Goal: Transaction & Acquisition: Purchase product/service

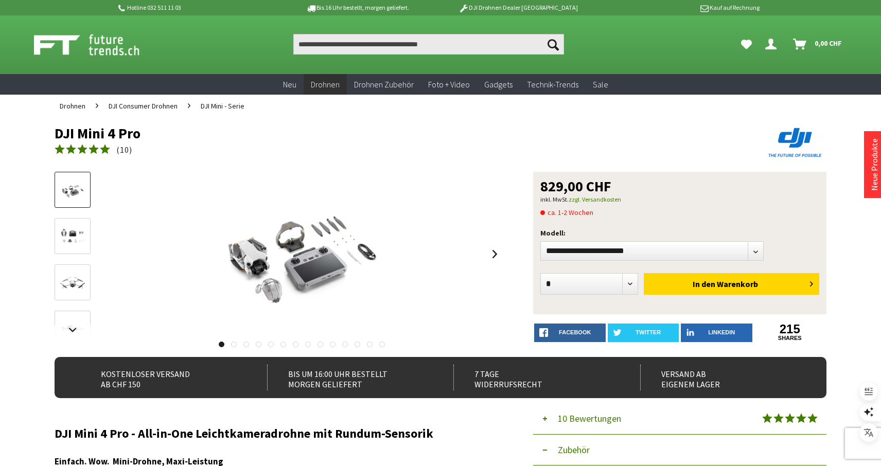
click at [77, 233] on img at bounding box center [73, 237] width 30 height 24
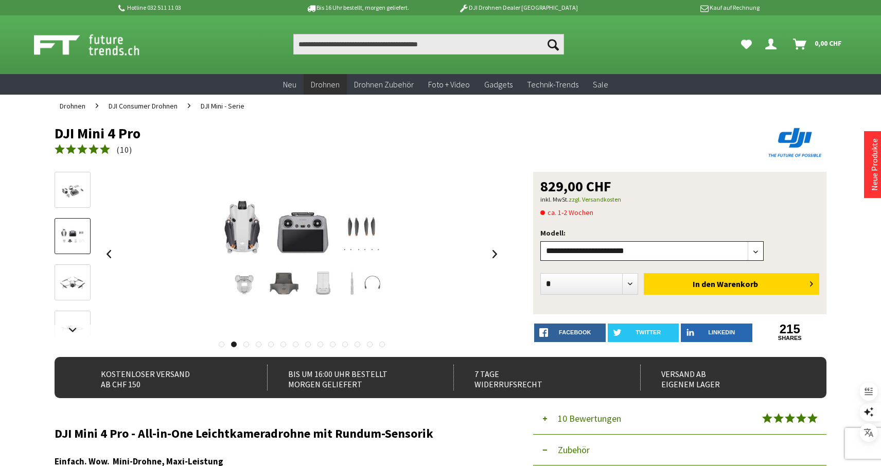
click at [756, 252] on select"] "**********" at bounding box center [651, 251] width 223 height 20
select select"] "***"
click at [540, 241] on select"] "**********" at bounding box center [651, 251] width 223 height 20
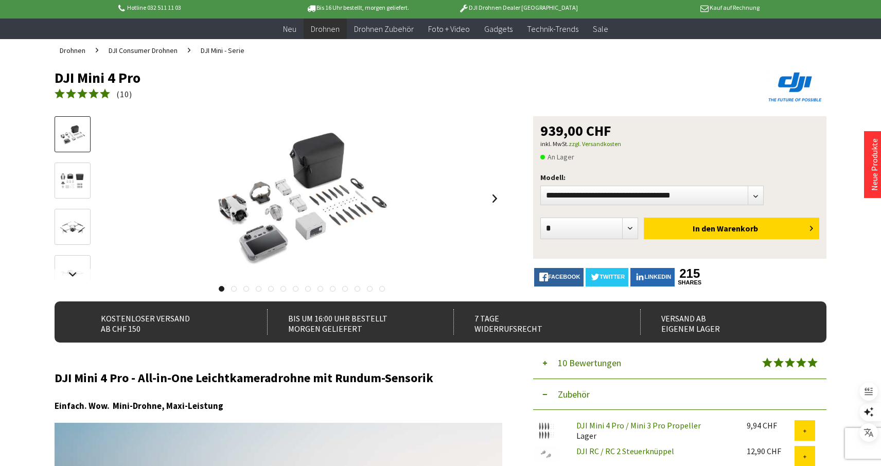
scroll to position [57, 0]
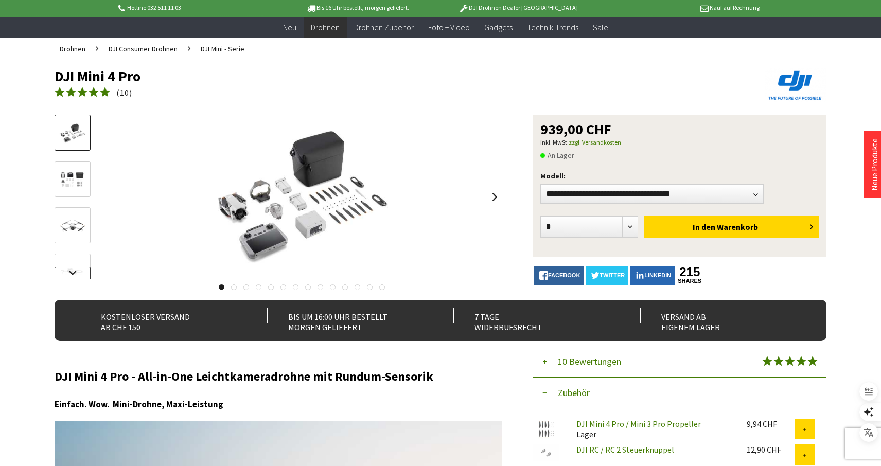
click at [71, 272] on link at bounding box center [73, 273] width 36 height 12
click at [71, 240] on img at bounding box center [73, 236] width 30 height 30
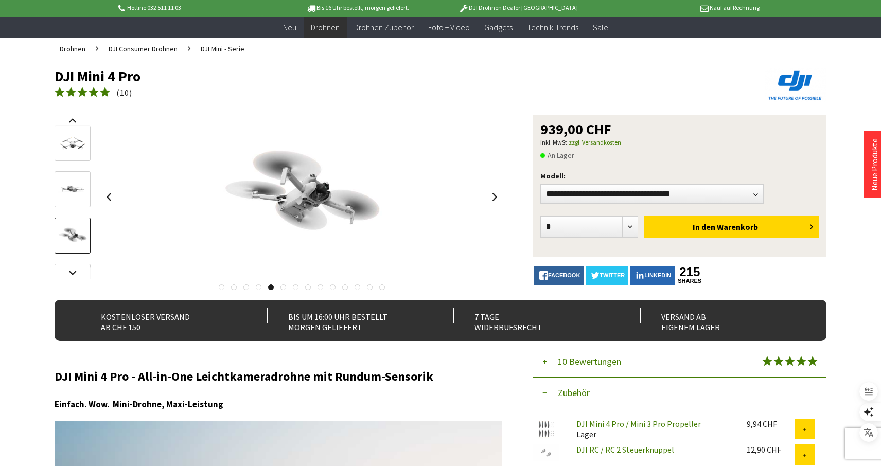
click at [71, 193] on img at bounding box center [73, 190] width 30 height 30
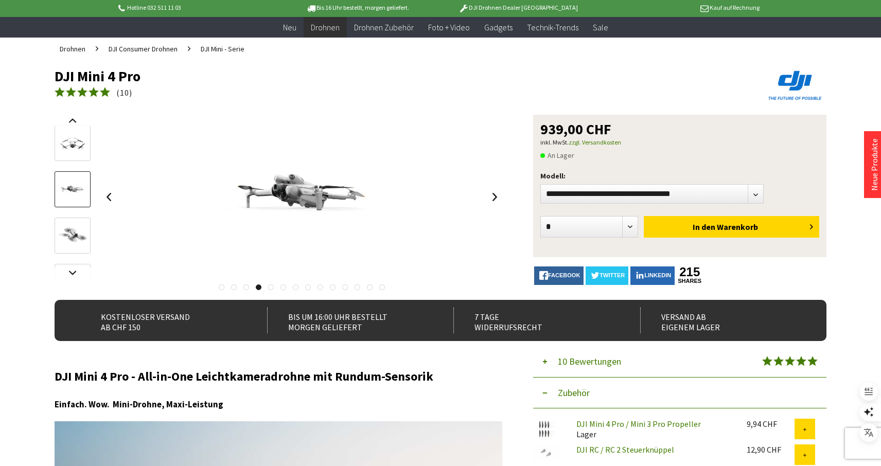
click at [222, 288] on link at bounding box center [222, 287] width 6 height 6
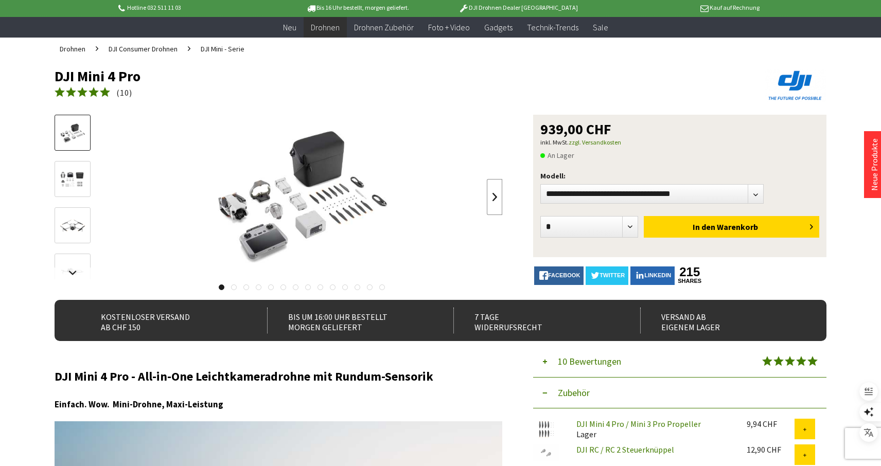
click at [493, 195] on link at bounding box center [494, 197] width 15 height 36
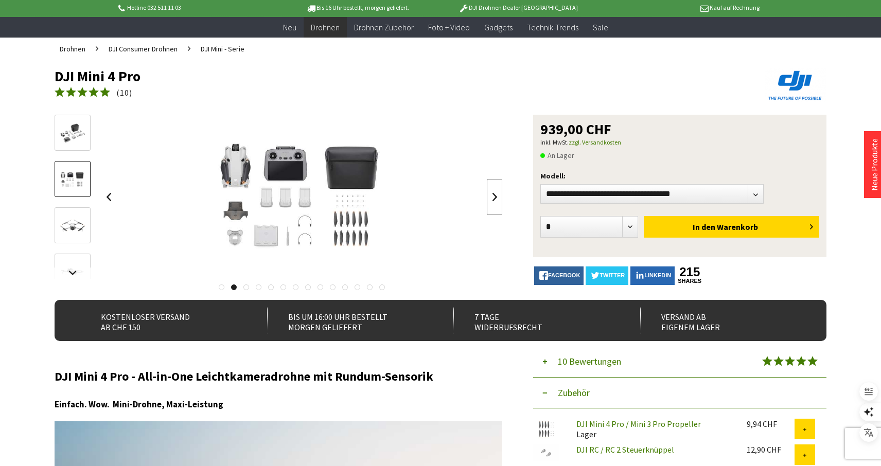
click at [493, 195] on link at bounding box center [494, 197] width 15 height 36
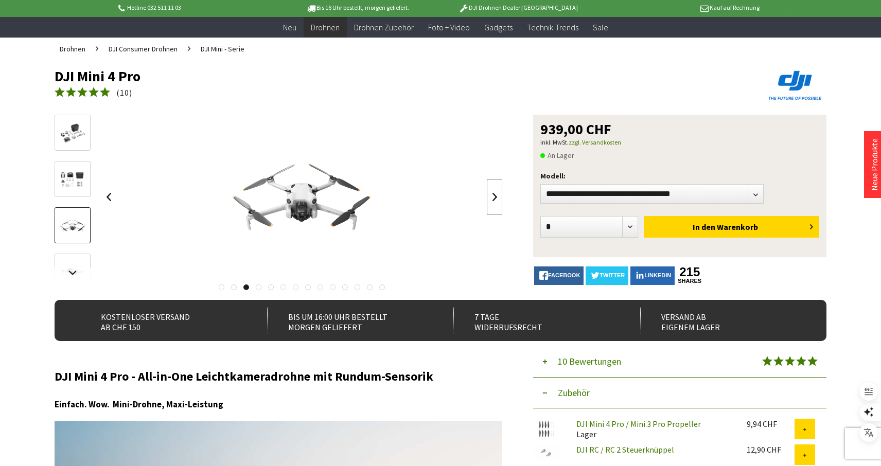
click at [493, 195] on link at bounding box center [494, 197] width 15 height 36
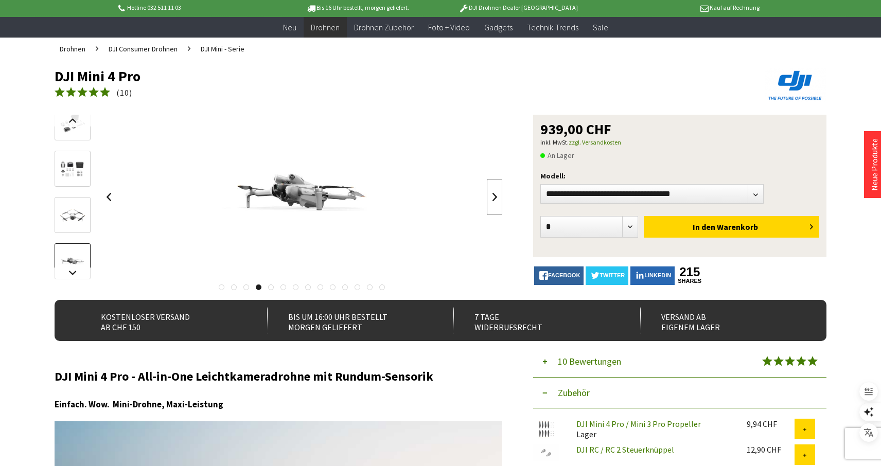
click at [493, 195] on link at bounding box center [494, 197] width 15 height 36
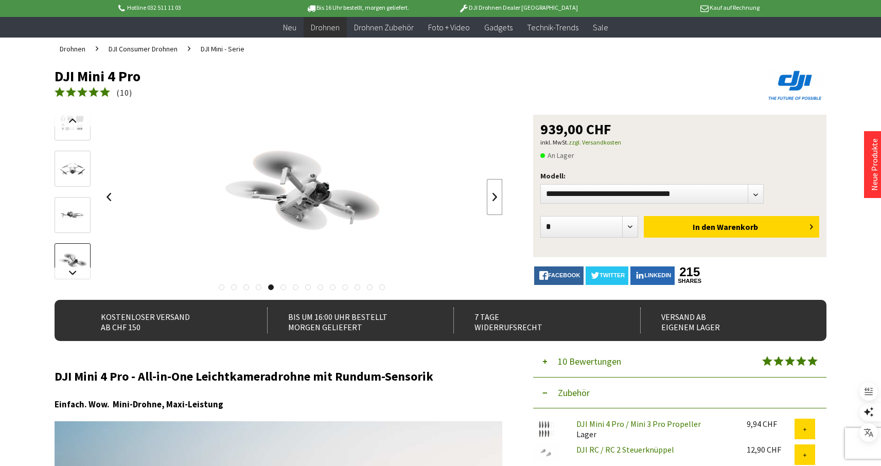
click at [493, 195] on link at bounding box center [494, 197] width 15 height 36
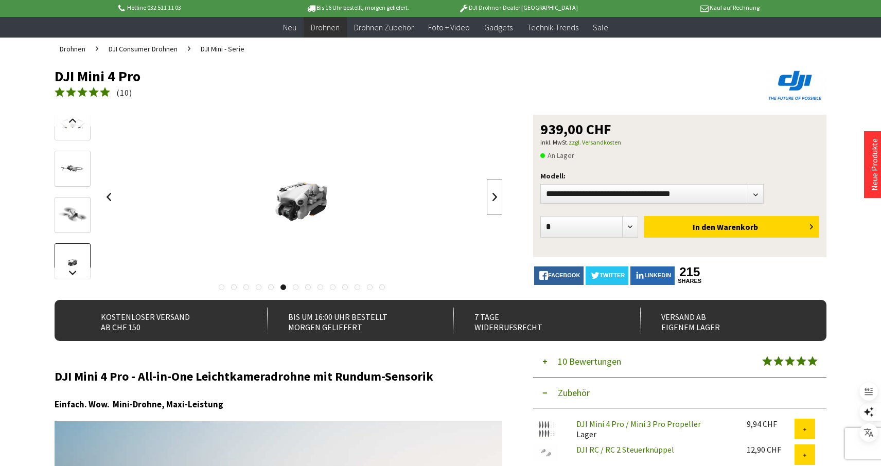
click at [493, 195] on link at bounding box center [494, 197] width 15 height 36
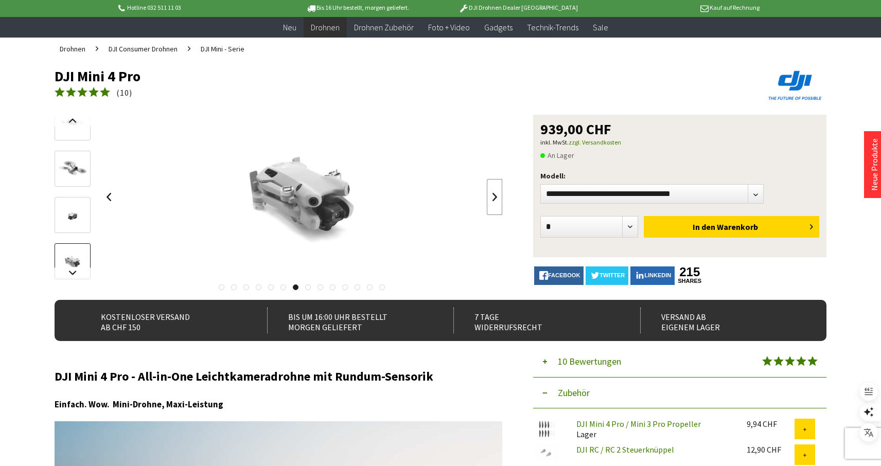
click at [493, 195] on link at bounding box center [494, 197] width 15 height 36
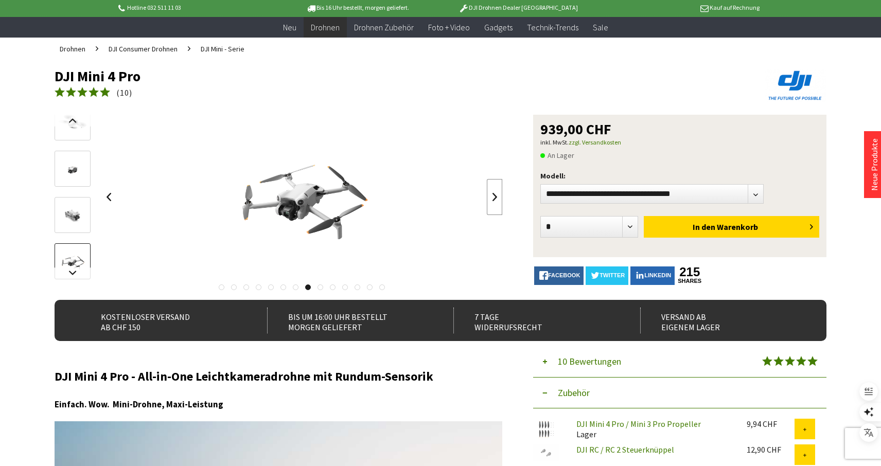
click at [493, 195] on link at bounding box center [494, 197] width 15 height 36
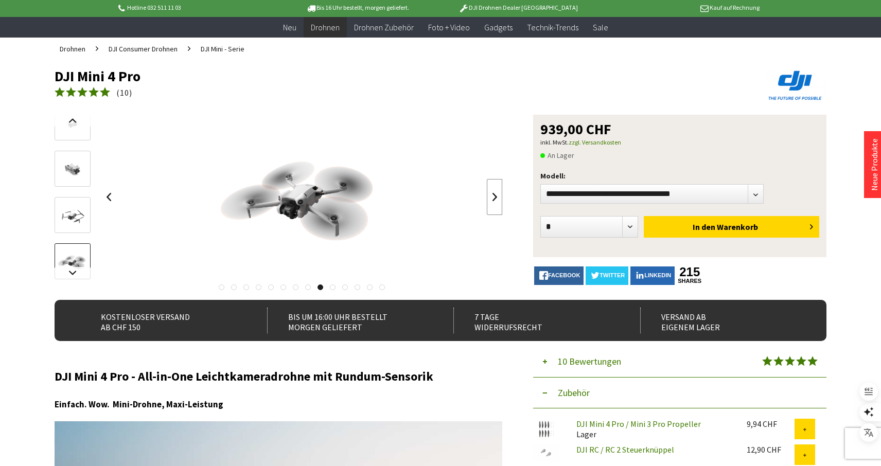
click at [493, 195] on link at bounding box center [494, 197] width 15 height 36
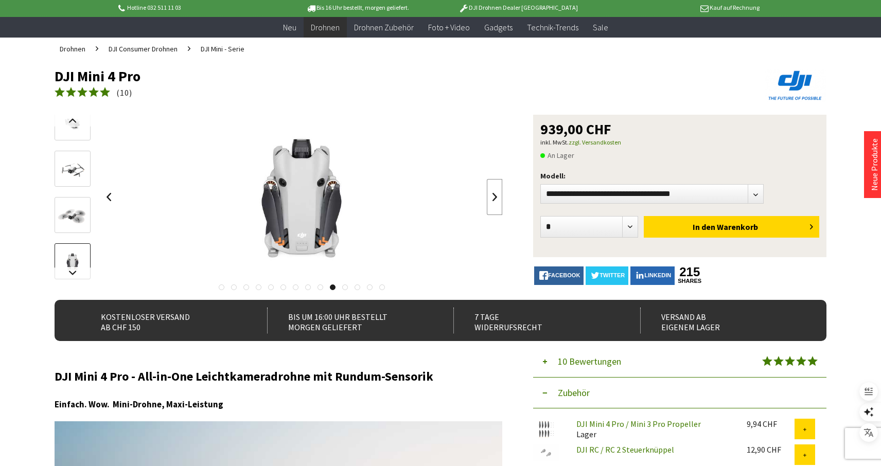
click at [493, 195] on link at bounding box center [494, 197] width 15 height 36
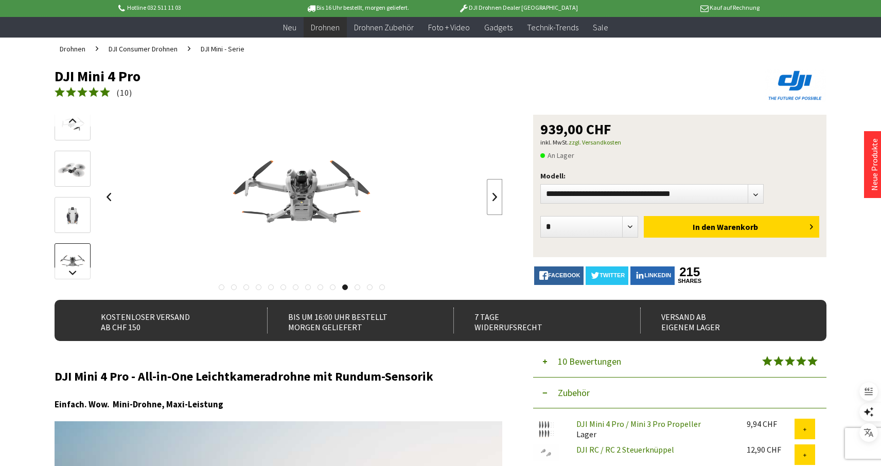
click at [493, 195] on link at bounding box center [494, 197] width 15 height 36
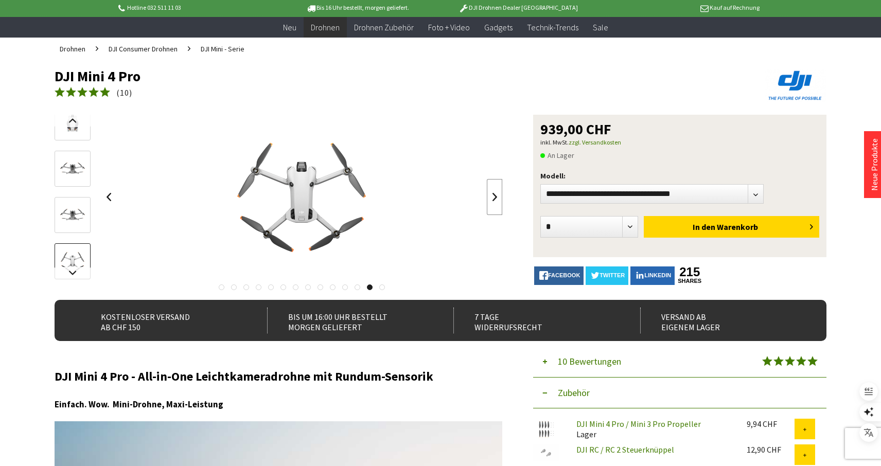
click at [493, 195] on link at bounding box center [494, 197] width 15 height 36
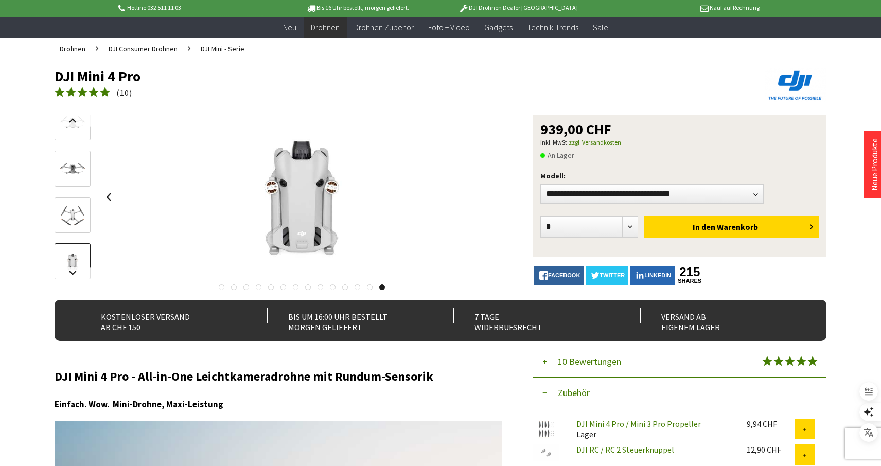
click at [493, 195] on div at bounding box center [302, 197] width 402 height 165
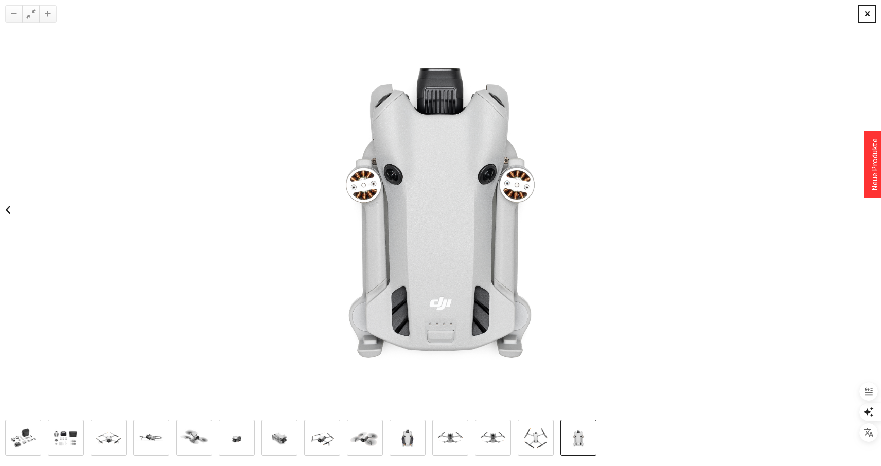
click at [867, 15] on div at bounding box center [866, 13] width 17 height 17
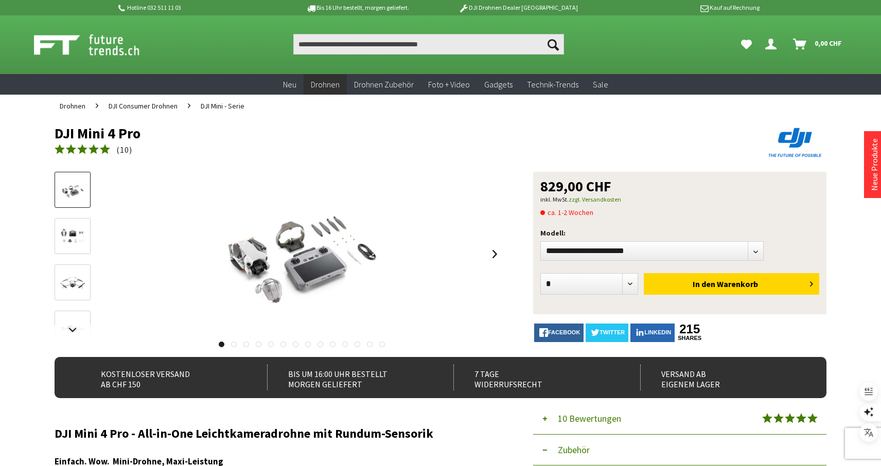
drag, startPoint x: 133, startPoint y: 134, endPoint x: 65, endPoint y: 133, distance: 67.9
copy h1 "DJI Mini 4 Pro"
